Goal: Transaction & Acquisition: Purchase product/service

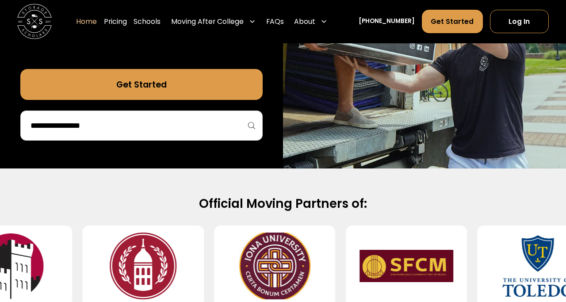
scroll to position [256, 0]
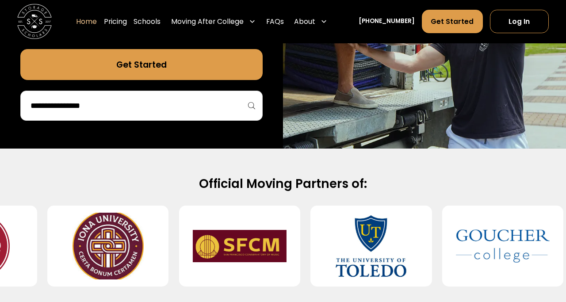
click at [234, 111] on input "search" at bounding box center [142, 105] width 224 height 15
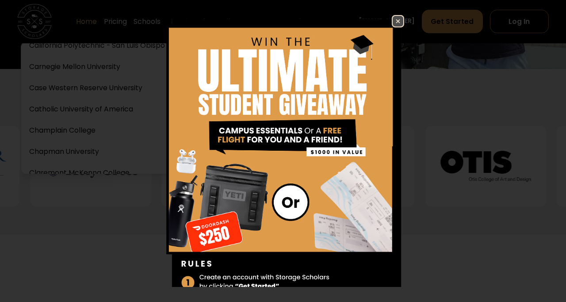
scroll to position [337, 0]
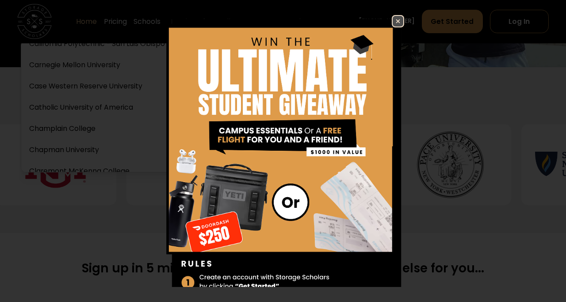
click at [395, 22] on img at bounding box center [398, 21] width 11 height 11
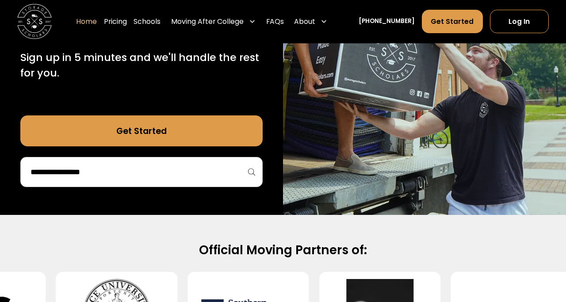
scroll to position [177, 0]
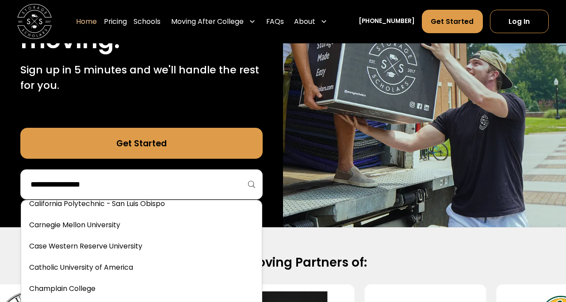
click at [141, 179] on input "search" at bounding box center [142, 184] width 224 height 15
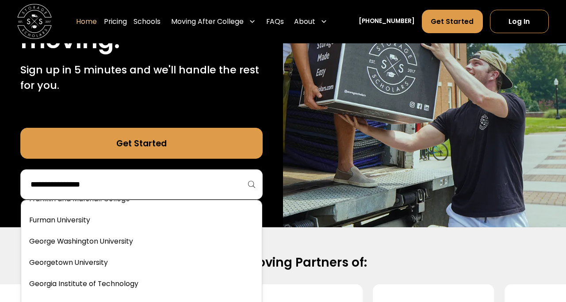
scroll to position [1532, 0]
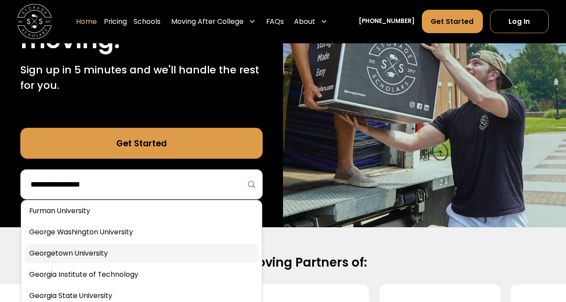
click at [100, 255] on link at bounding box center [141, 253] width 233 height 19
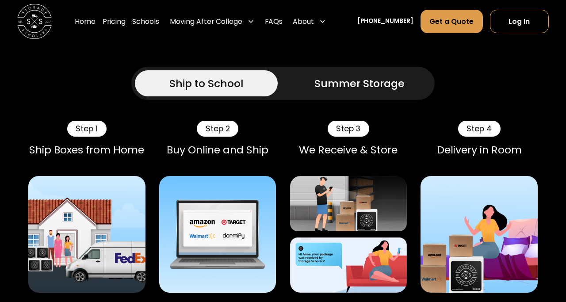
scroll to position [583, 0]
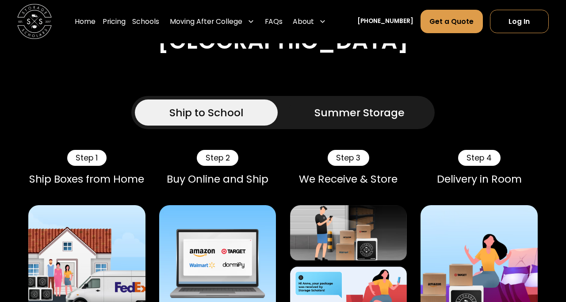
click at [391, 120] on div "Summer Storage" at bounding box center [359, 112] width 90 height 15
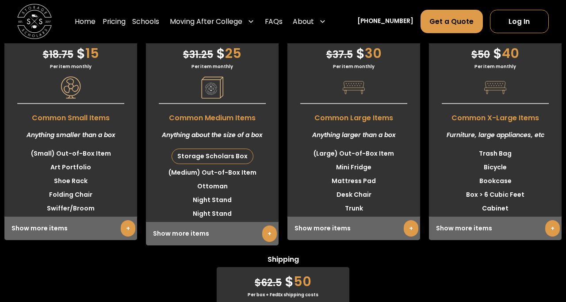
scroll to position [2662, 0]
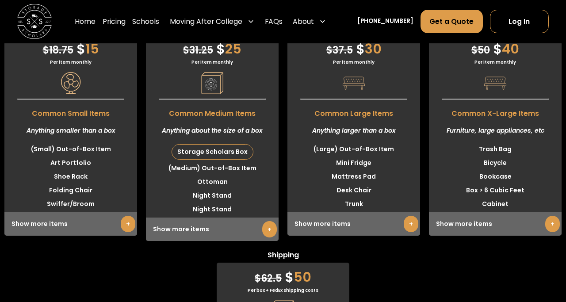
click at [265, 237] on link "+" at bounding box center [269, 229] width 15 height 16
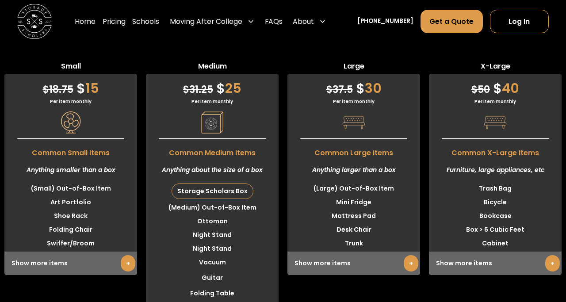
scroll to position [2622, 0]
